Goal: Transaction & Acquisition: Subscribe to service/newsletter

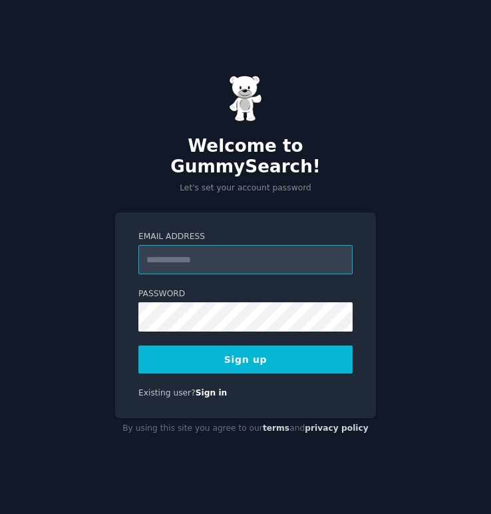
click at [184, 245] on input "Email Address" at bounding box center [246, 259] width 214 height 29
type input "**********"
click at [258, 353] on button "Sign up" at bounding box center [246, 360] width 214 height 28
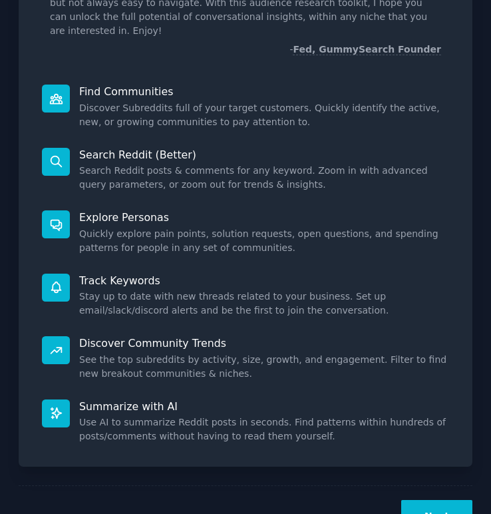
scroll to position [154, 0]
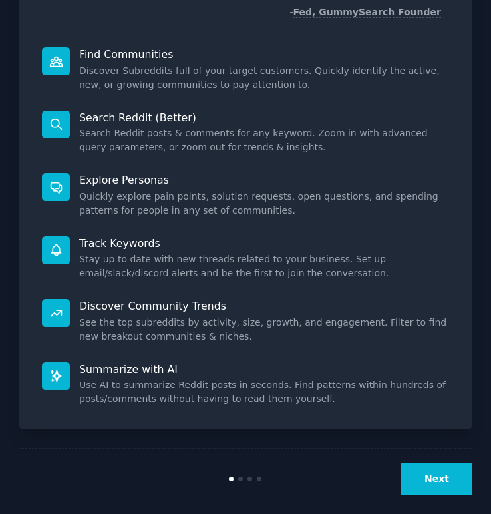
click at [434, 475] on button "Next" at bounding box center [437, 479] width 71 height 33
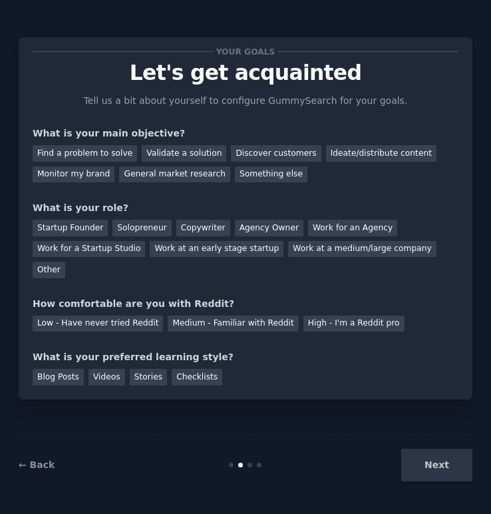
click at [448, 61] on p "Let's get acquainted" at bounding box center [246, 72] width 426 height 23
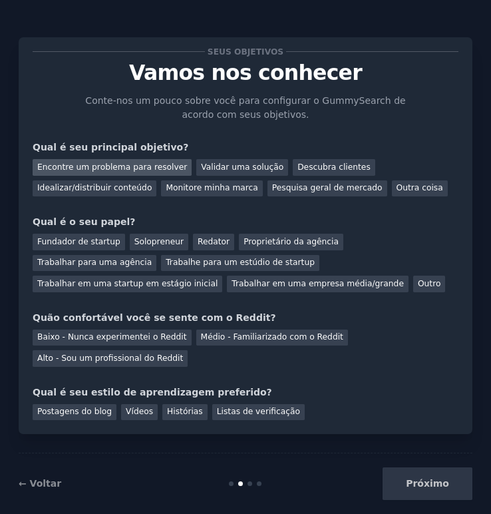
click at [109, 169] on font "Encontre um problema para resolver" at bounding box center [112, 166] width 150 height 9
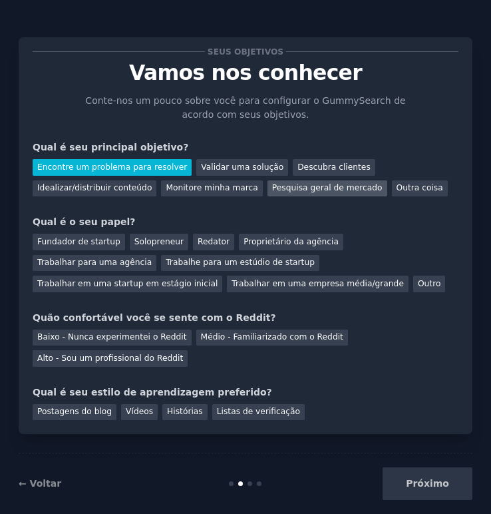
click at [292, 189] on font "Pesquisa geral de mercado" at bounding box center [327, 187] width 111 height 9
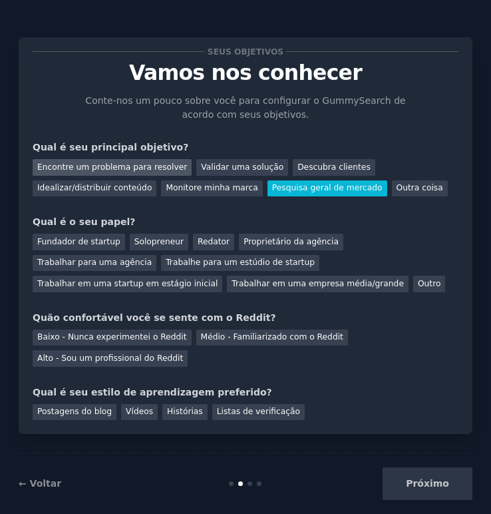
click at [112, 167] on font "Encontre um problema para resolver" at bounding box center [112, 166] width 150 height 9
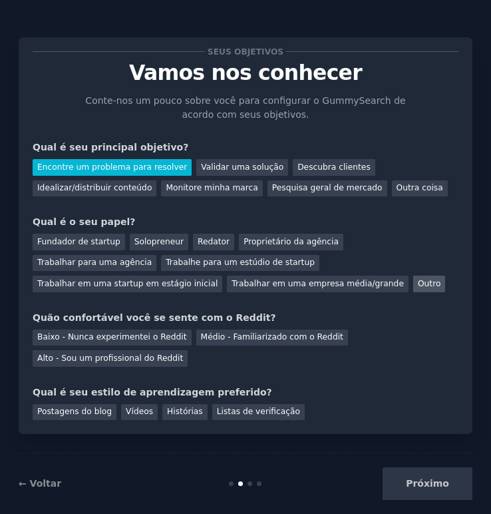
click at [418, 286] on font "Outro" at bounding box center [429, 283] width 23 height 9
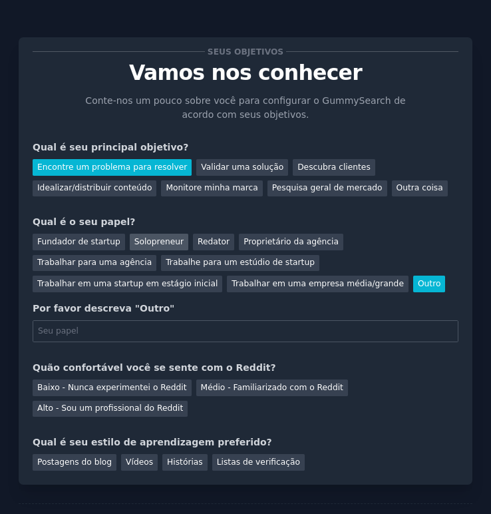
click at [160, 245] on font "Solopreneur" at bounding box center [159, 241] width 49 height 9
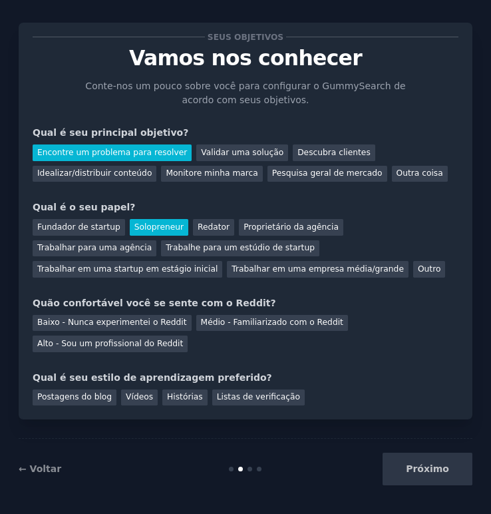
scroll to position [19, 0]
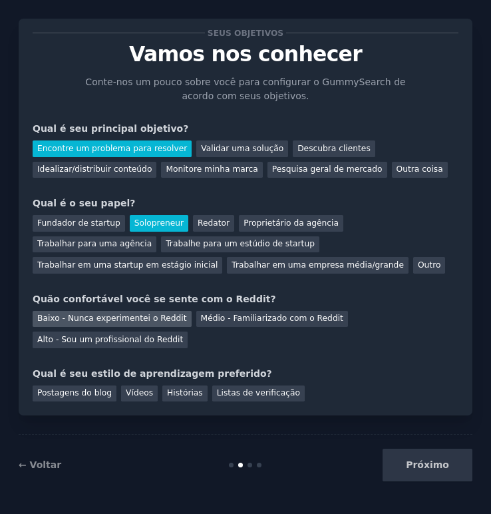
click at [128, 322] on font "Baixo - Nunca experimentei o Reddit" at bounding box center [112, 318] width 150 height 9
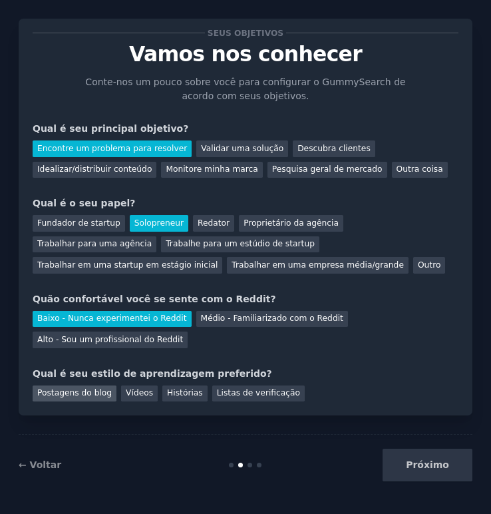
click at [87, 393] on font "Postagens do blog" at bounding box center [74, 392] width 75 height 9
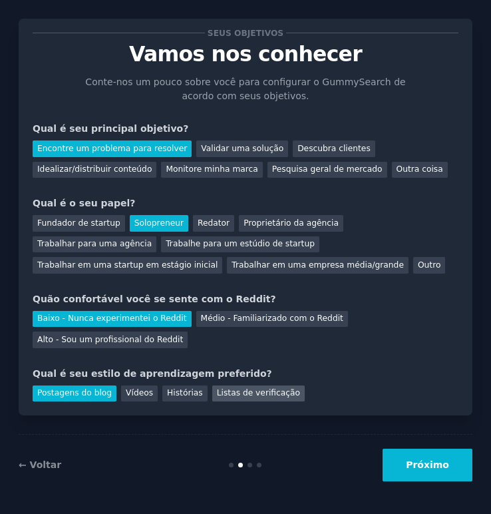
click at [217, 390] on font "Listas de verificação" at bounding box center [258, 392] width 83 height 9
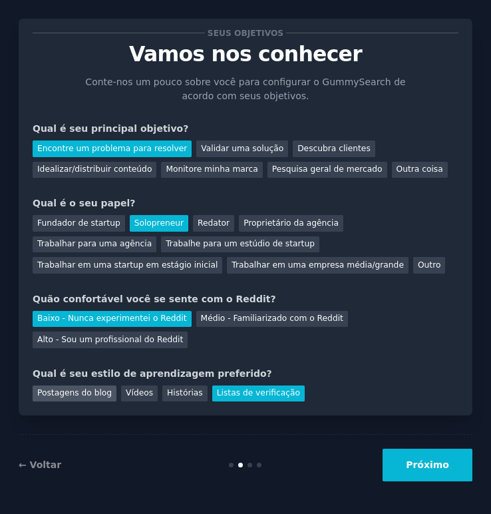
click at [65, 394] on font "Postagens do blog" at bounding box center [74, 392] width 75 height 9
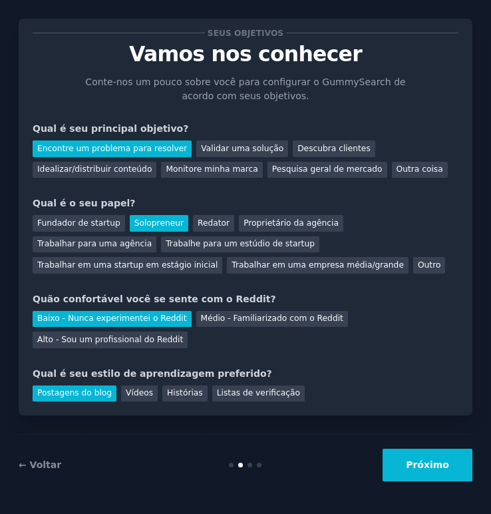
click at [430, 461] on font "Próximo" at bounding box center [427, 464] width 43 height 11
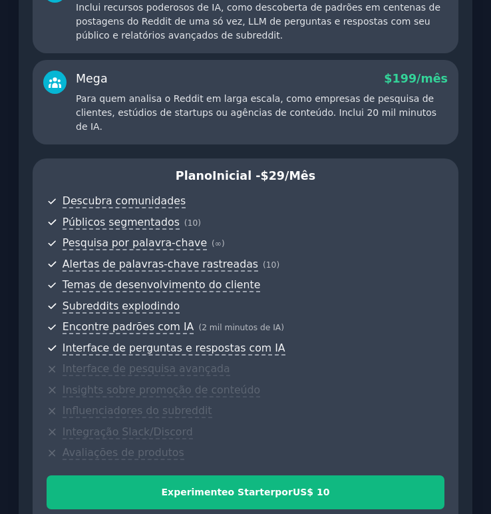
scroll to position [370, 0]
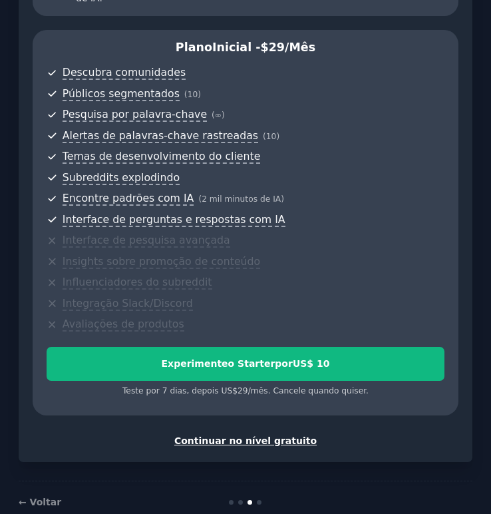
click at [219, 436] on font "Continuar no nível gratuito" at bounding box center [245, 441] width 143 height 11
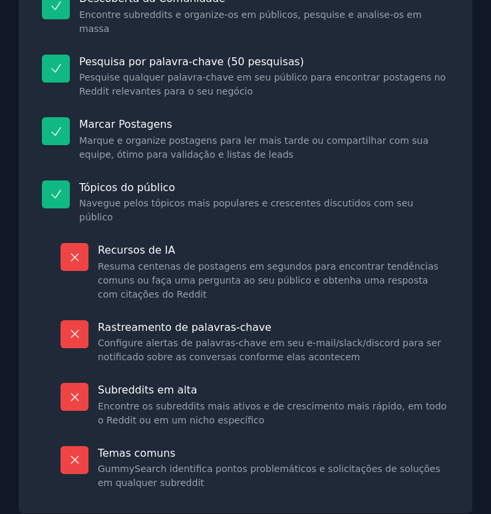
scroll to position [228, 0]
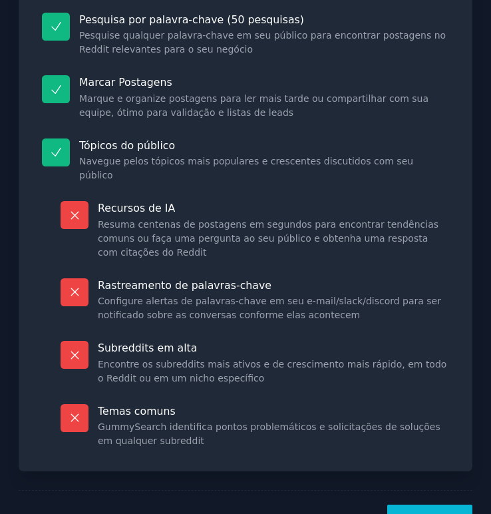
click at [417, 513] on font "Vamos!" at bounding box center [430, 520] width 39 height 11
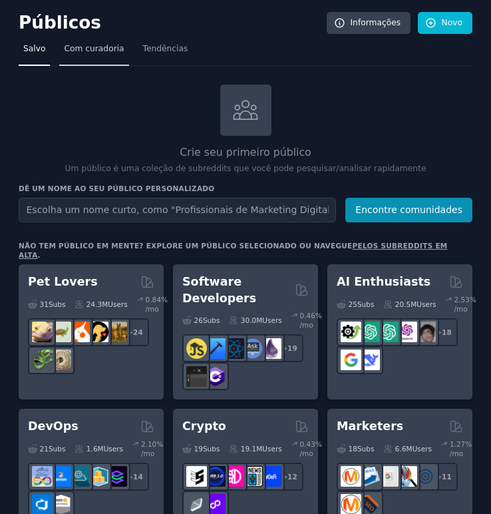
click at [84, 46] on font "Com curadoria" at bounding box center [94, 48] width 60 height 9
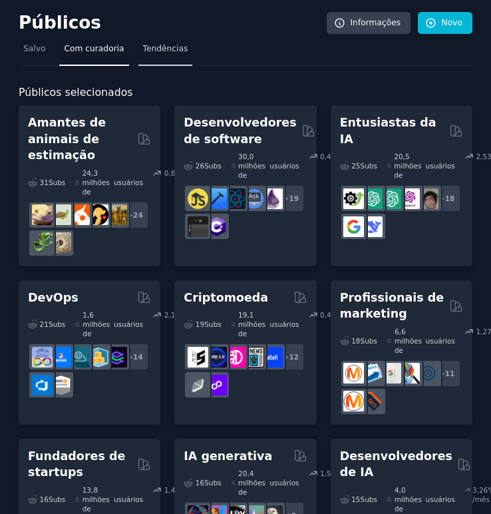
click at [150, 46] on font "Tendências" at bounding box center [165, 48] width 45 height 9
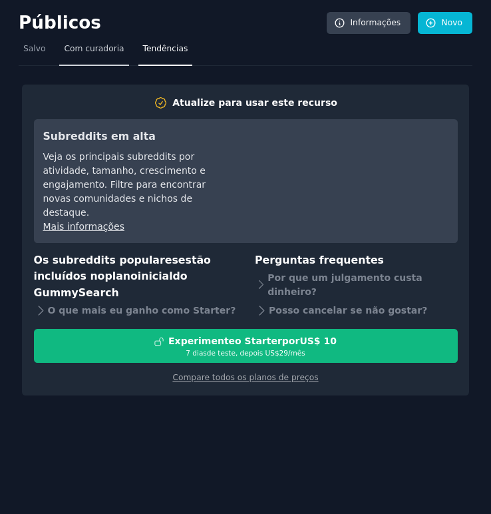
click at [77, 47] on font "Com curadoria" at bounding box center [94, 48] width 60 height 9
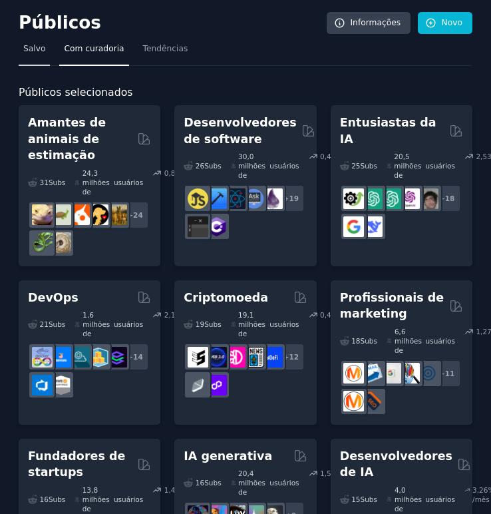
click at [39, 47] on font "Salvo" at bounding box center [34, 48] width 22 height 9
